Goal: Find specific page/section: Find specific page/section

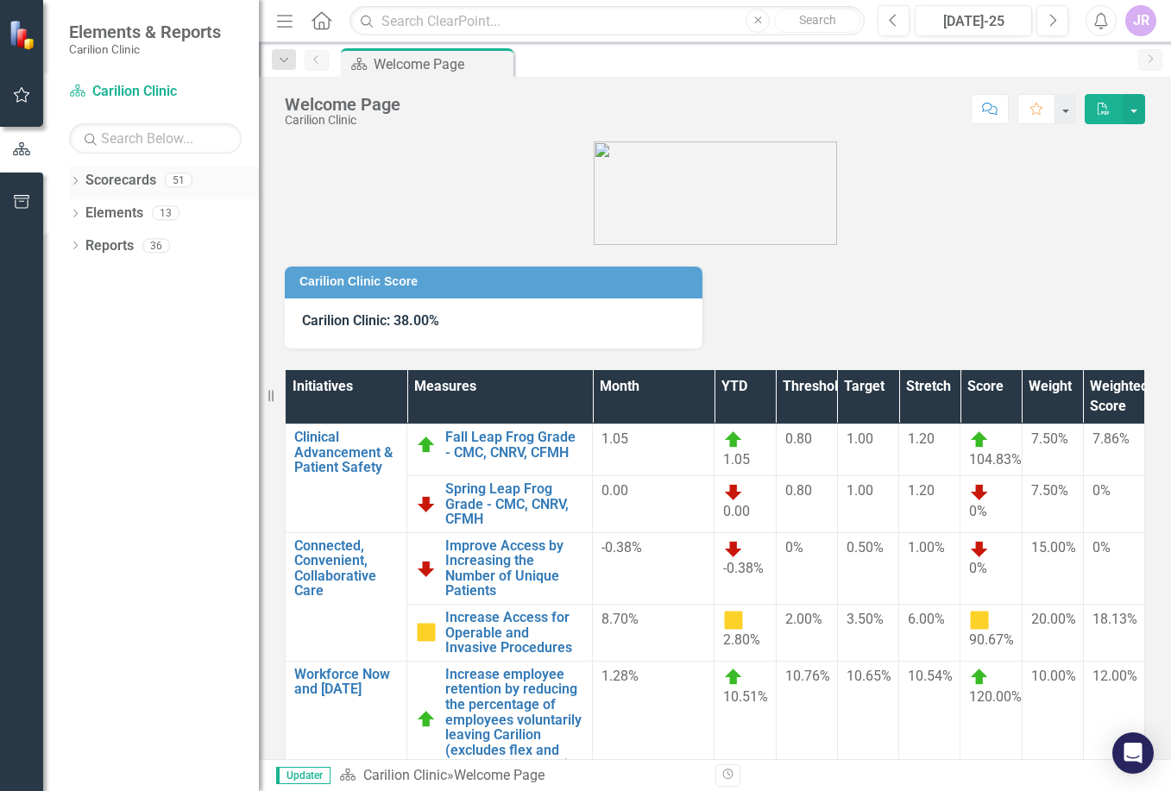
click at [81, 178] on icon "Dropdown" at bounding box center [75, 182] width 12 height 9
click at [81, 212] on icon "Dropdown" at bounding box center [84, 212] width 13 height 10
click at [95, 249] on icon "Dropdown" at bounding box center [101, 245] width 13 height 10
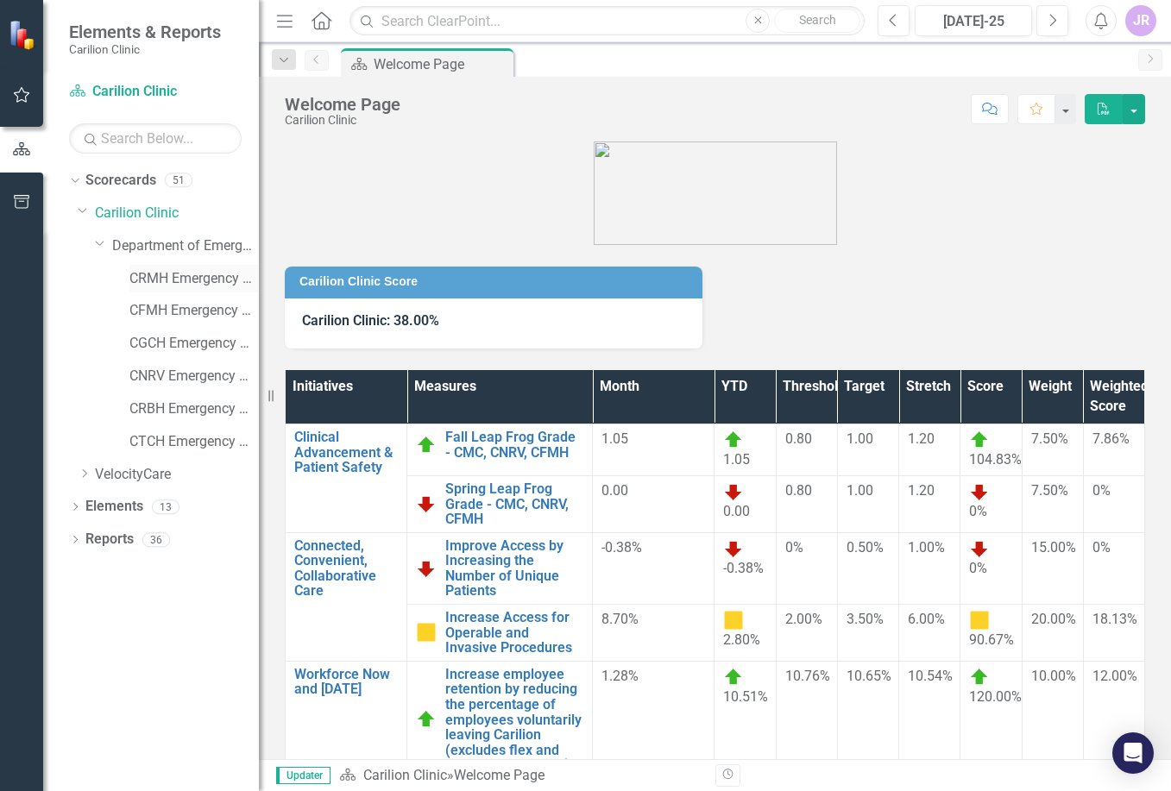
click at [202, 274] on link "CRMH Emergency Medicine" at bounding box center [193, 279] width 129 height 20
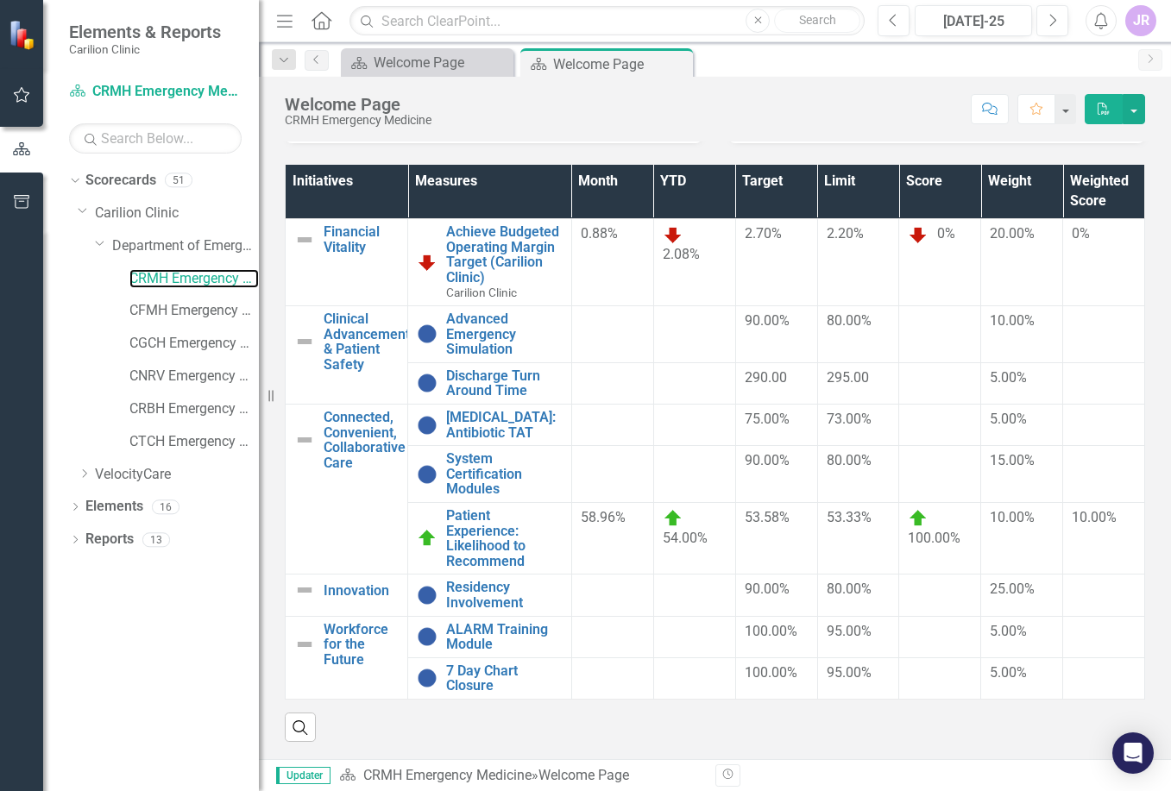
scroll to position [227, 0]
click at [475, 368] on link "Discharge Turn Around Time" at bounding box center [504, 383] width 116 height 30
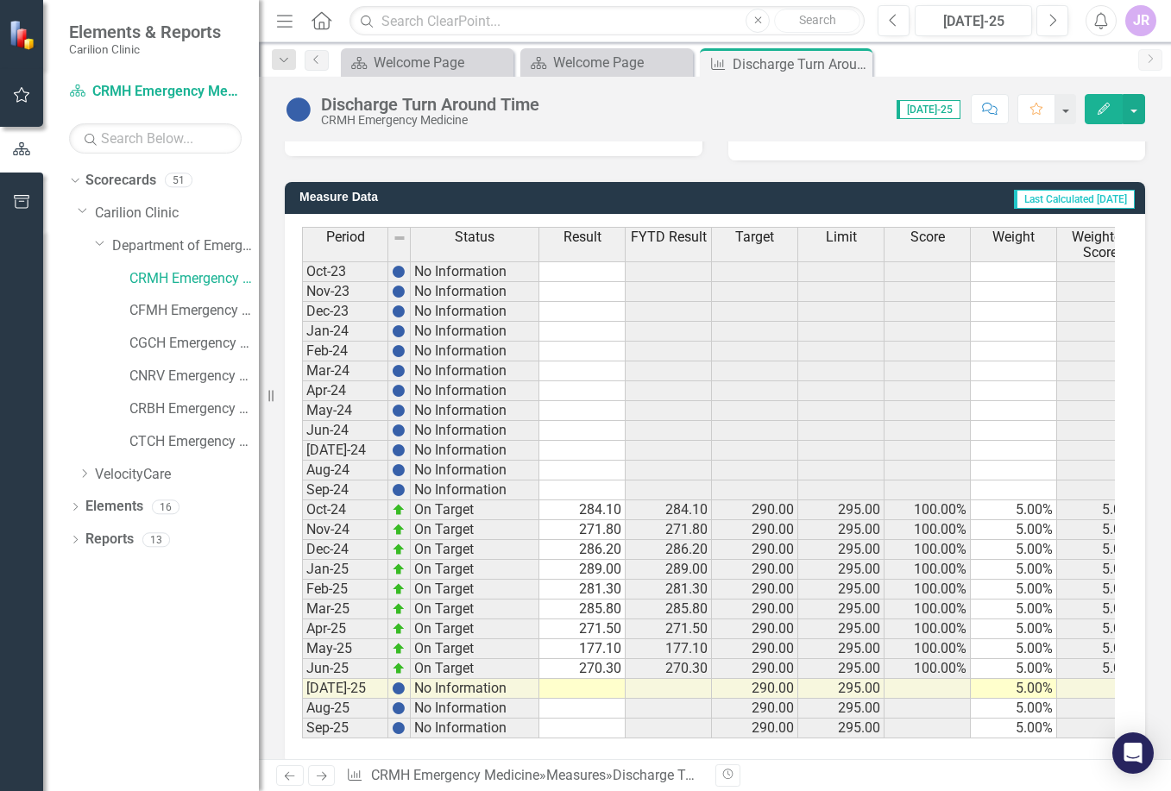
scroll to position [441, 0]
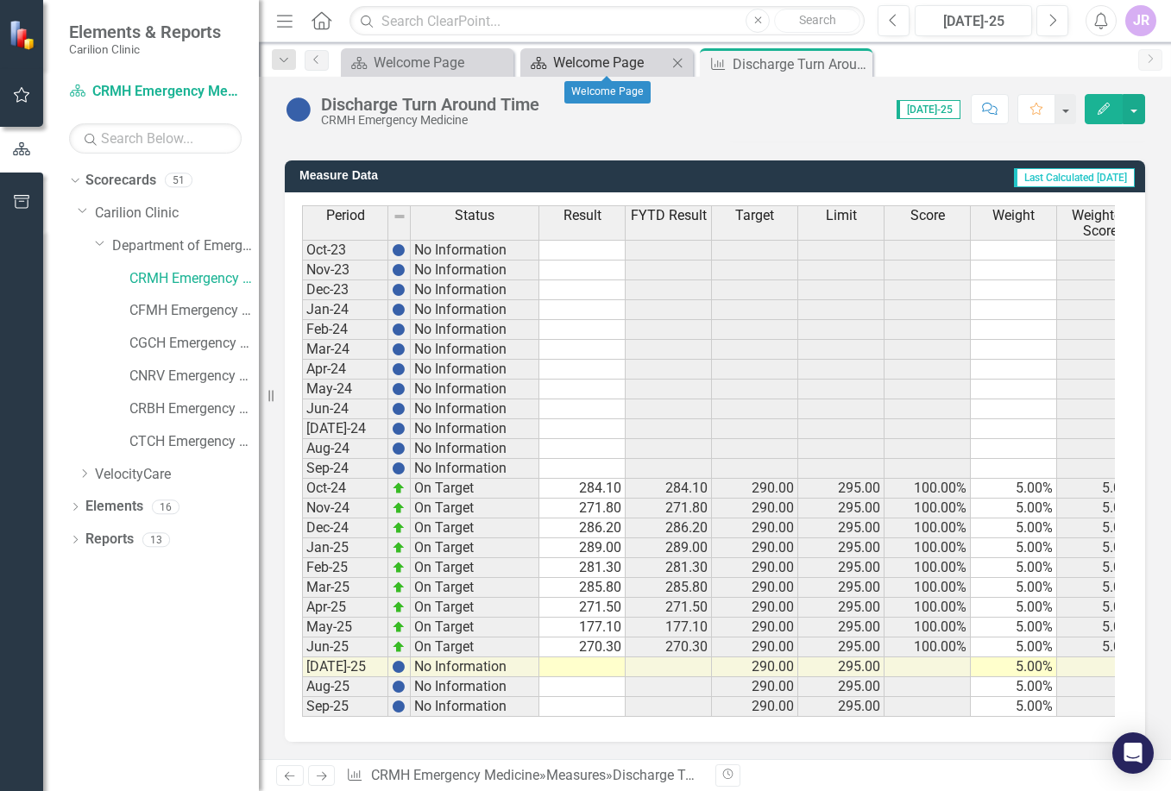
click at [592, 60] on div "Welcome Page" at bounding box center [610, 63] width 114 height 22
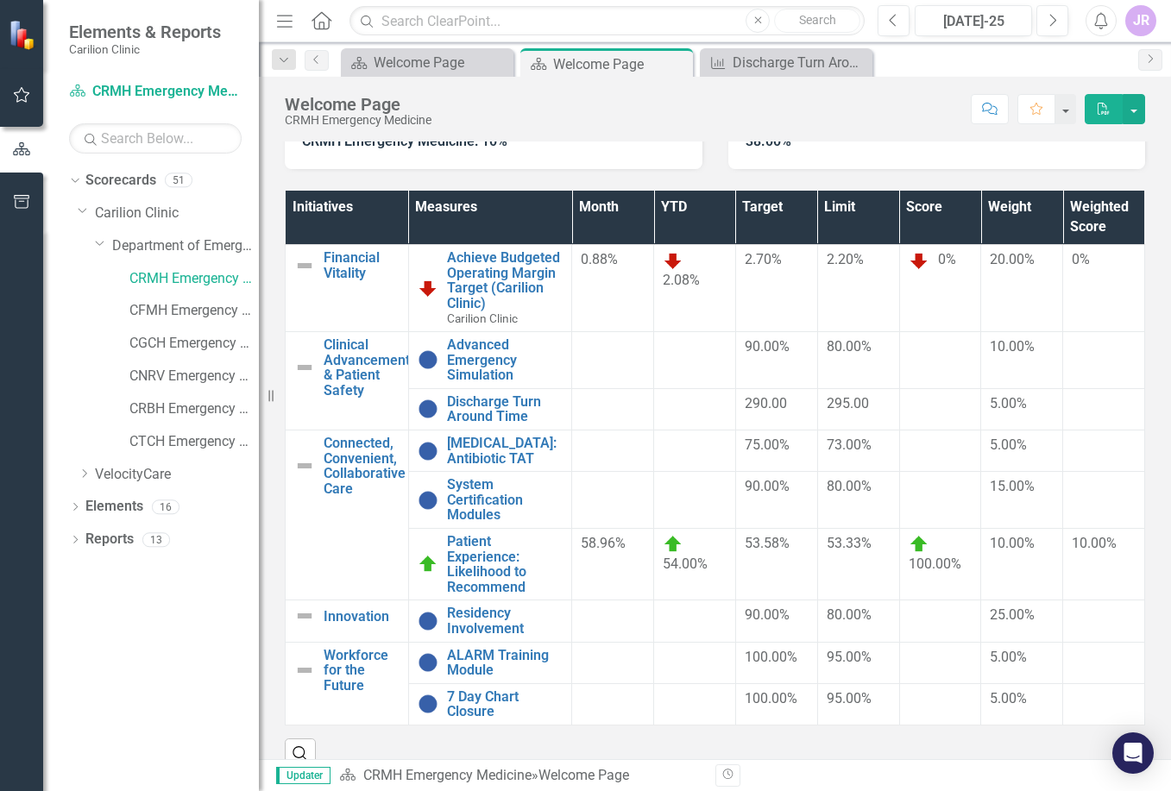
scroll to position [214, 0]
